Goal: Book appointment/travel/reservation

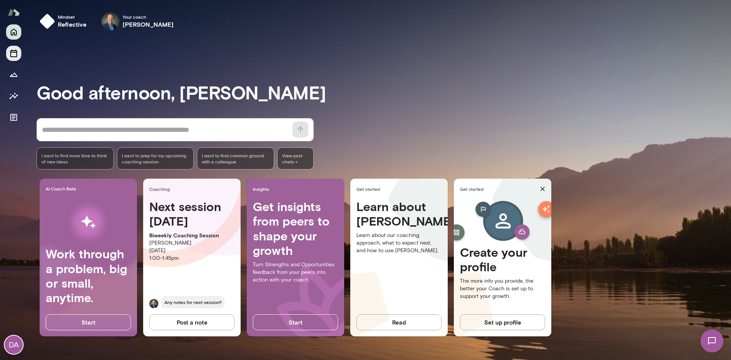
click at [17, 52] on icon "Sessions" at bounding box center [13, 53] width 7 height 8
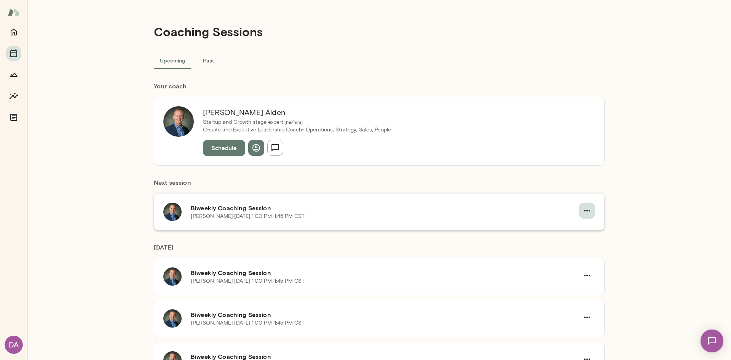
click at [584, 216] on button "button" at bounding box center [587, 211] width 16 height 16
click at [580, 231] on span "Reschedule" at bounding box center [570, 228] width 33 height 9
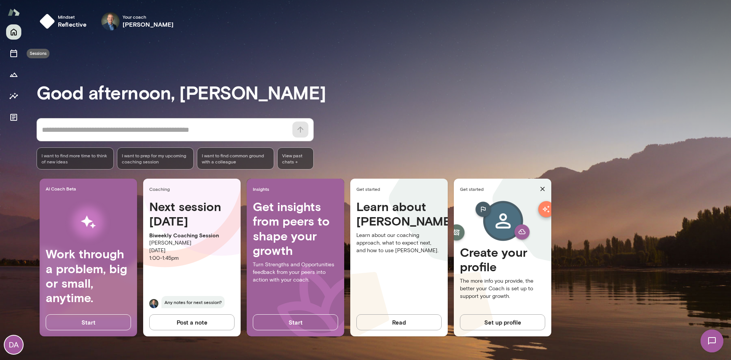
drag, startPoint x: 20, startPoint y: 51, endPoint x: 29, endPoint y: 51, distance: 8.8
click at [20, 51] on button "Sessions" at bounding box center [13, 53] width 15 height 15
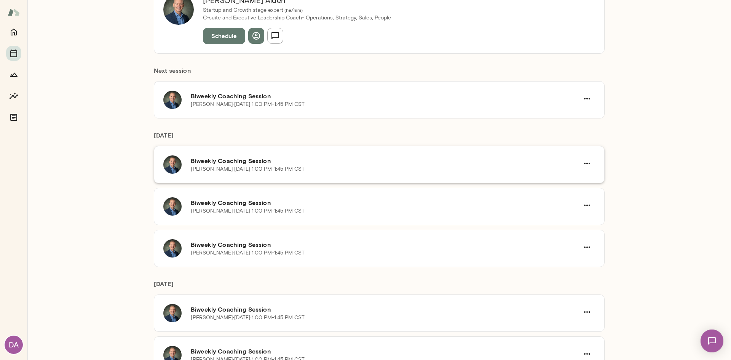
scroll to position [114, 0]
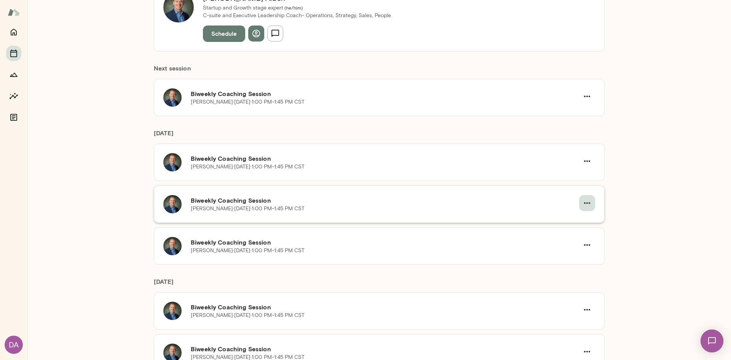
click at [585, 203] on icon "button" at bounding box center [586, 202] width 9 height 9
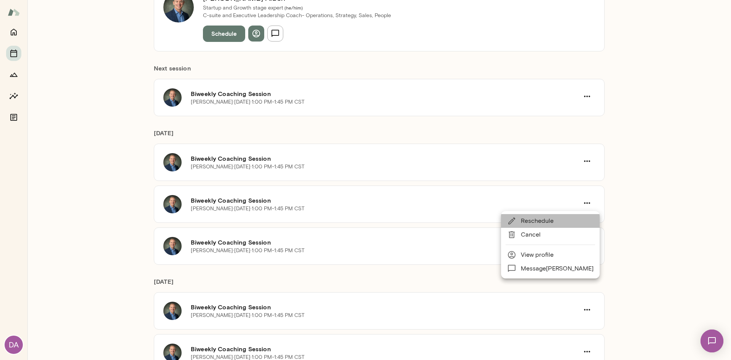
click at [570, 224] on span "Reschedule" at bounding box center [557, 220] width 73 height 9
